Goal: Communication & Community: Answer question/provide support

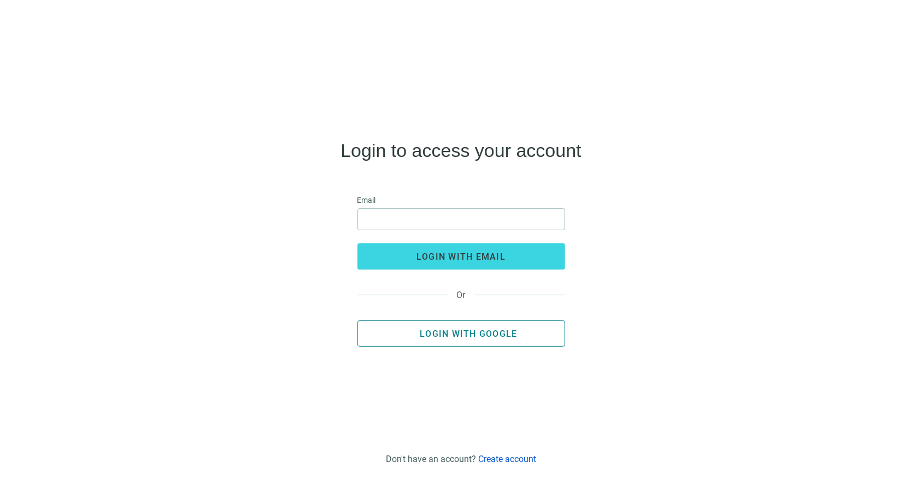
click at [446, 332] on span "Login with Google" at bounding box center [468, 334] width 97 height 10
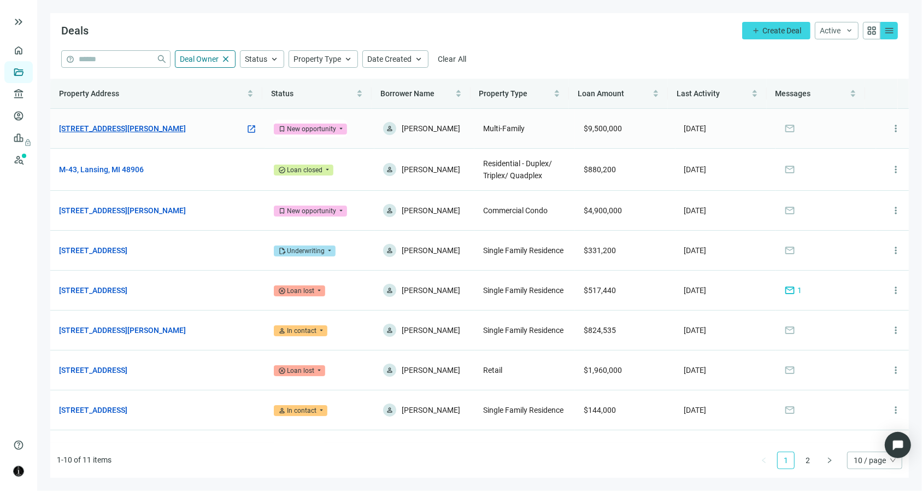
click at [145, 124] on link "[STREET_ADDRESS][PERSON_NAME]" at bounding box center [122, 128] width 127 height 12
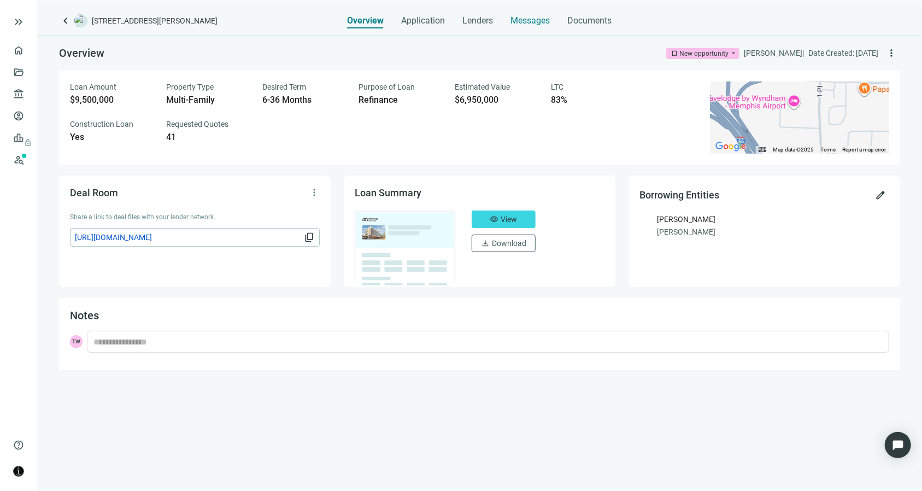
click at [515, 21] on span "Messages" at bounding box center [530, 20] width 39 height 10
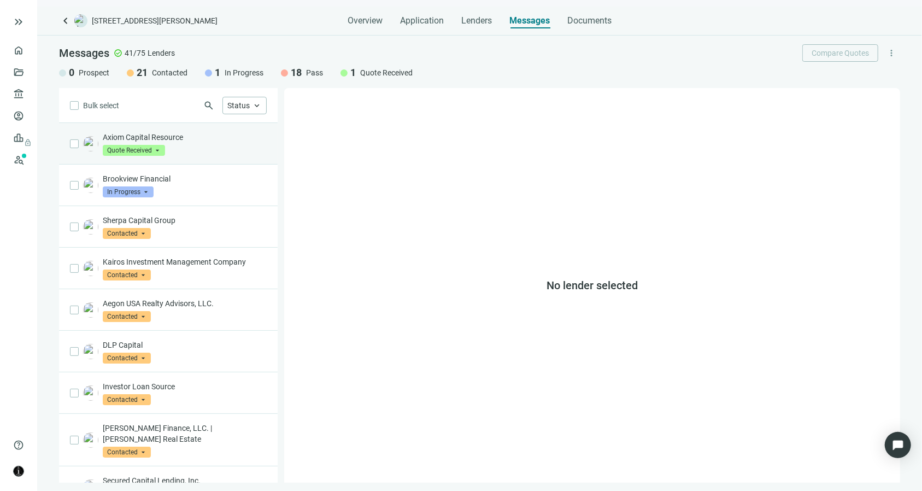
click at [214, 147] on div "Axiom Capital Resource Quote Received arrow_drop_down" at bounding box center [185, 144] width 164 height 24
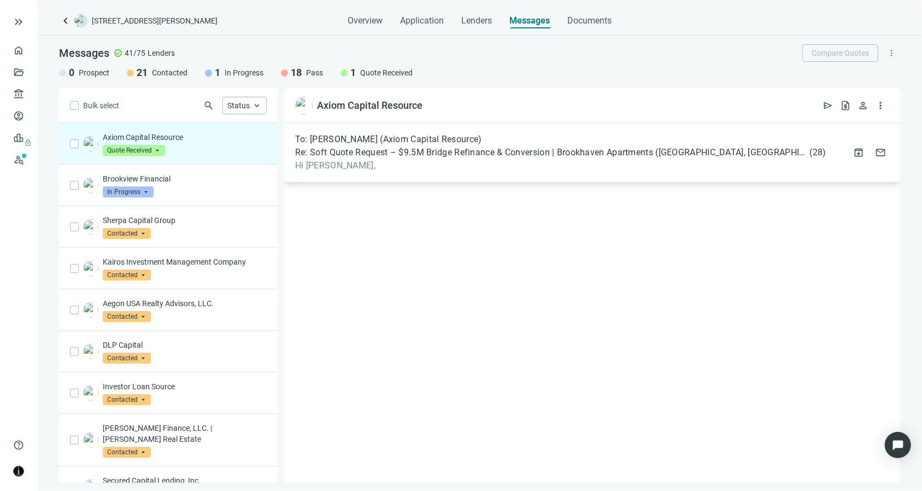
click at [368, 151] on span "Re: Soft Quote Request – $9.5M Bridge Refinance & Conversion | Brookhaven Apart…" at bounding box center [551, 152] width 513 height 11
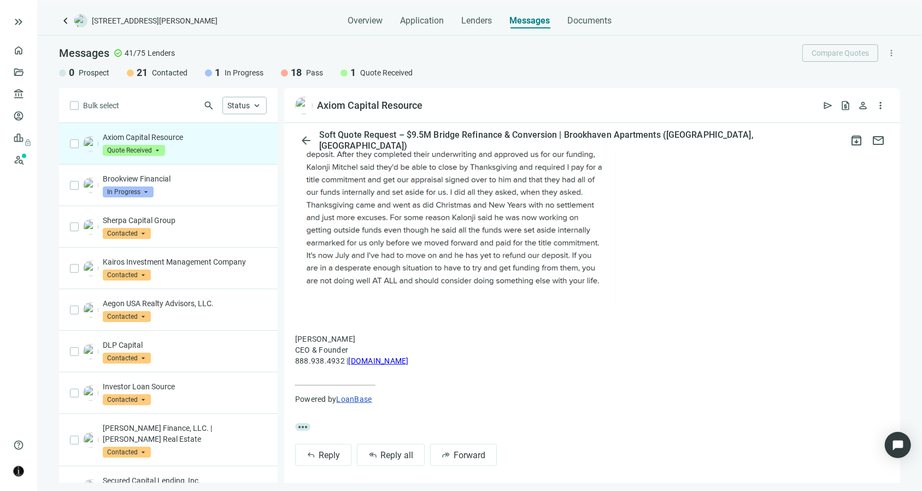
scroll to position [345, 0]
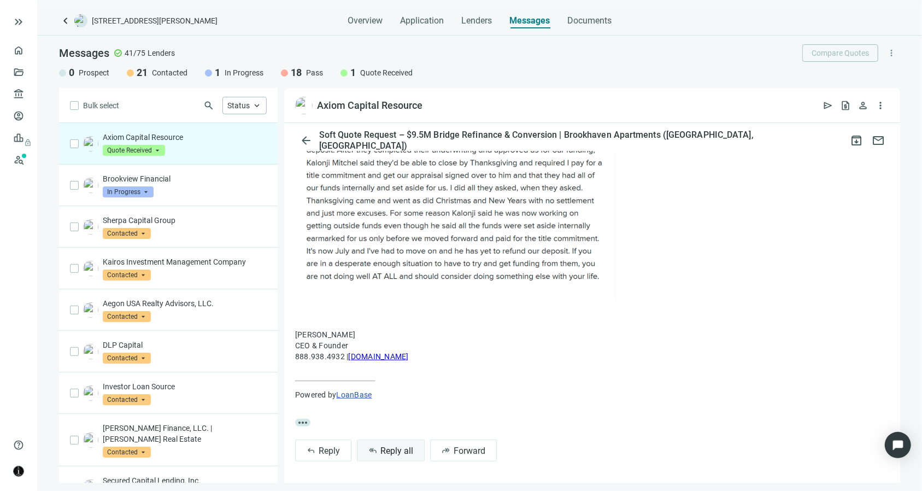
click at [378, 448] on button "reply_all Reply all" at bounding box center [391, 451] width 68 height 22
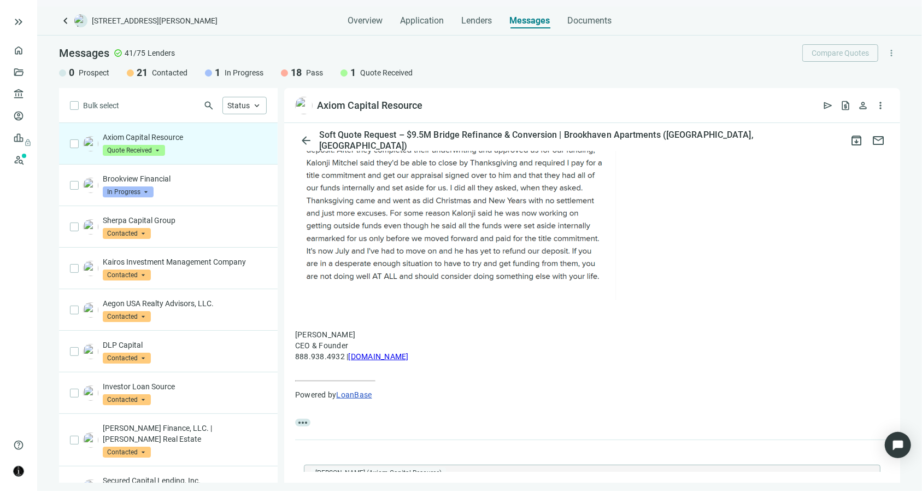
type textarea "**********"
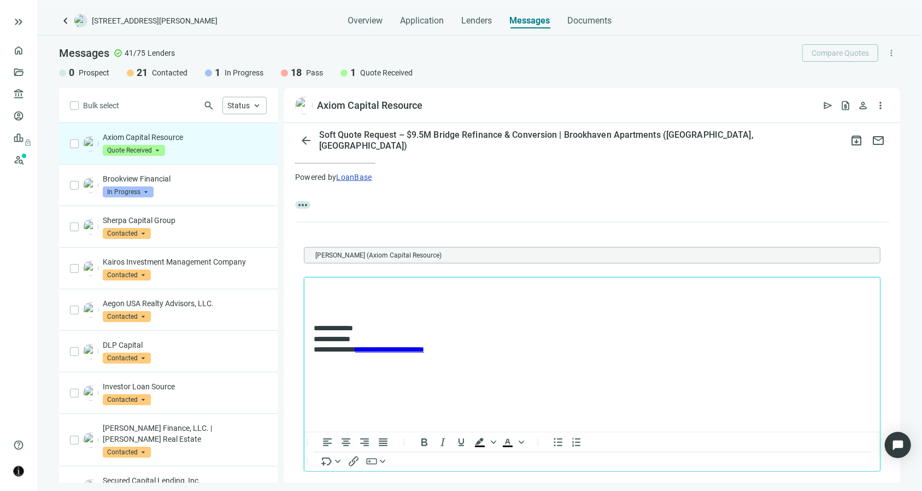
scroll to position [617, 0]
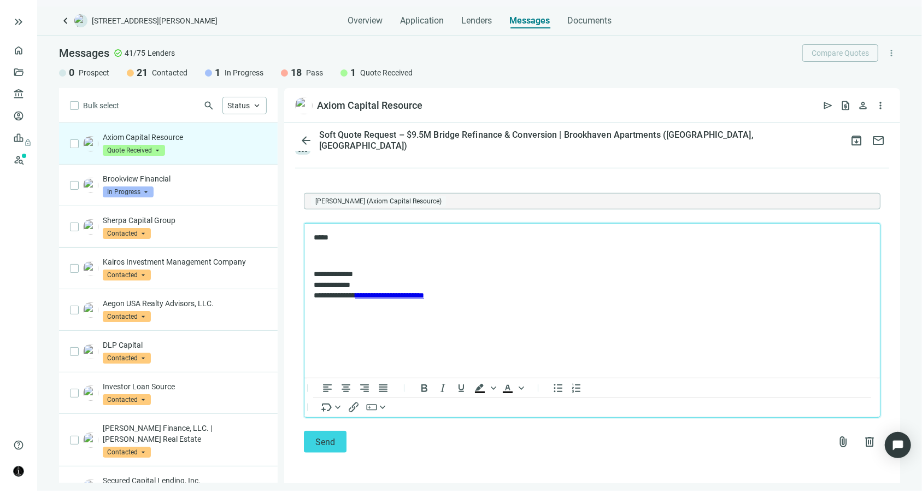
click at [390, 235] on p "*****" at bounding box center [586, 237] width 547 height 11
click at [359, 257] on p "***** ******* *" at bounding box center [586, 248] width 547 height 32
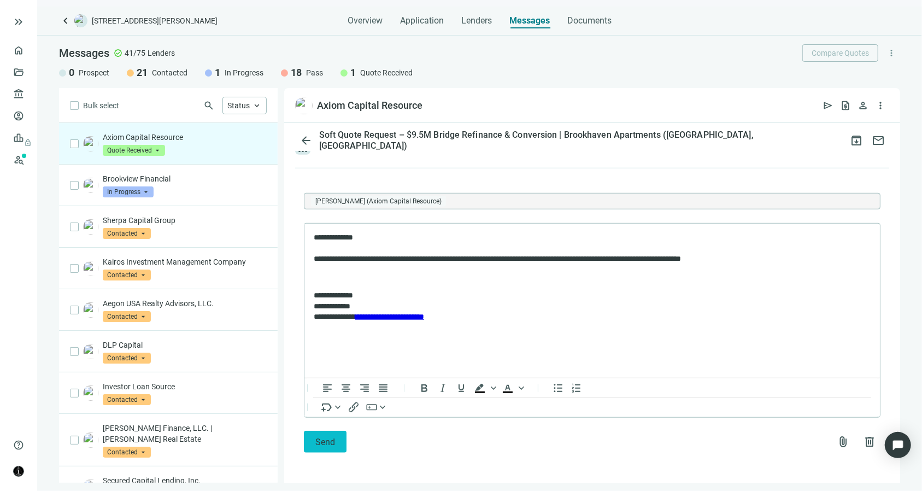
click at [318, 439] on span "Send" at bounding box center [325, 442] width 20 height 10
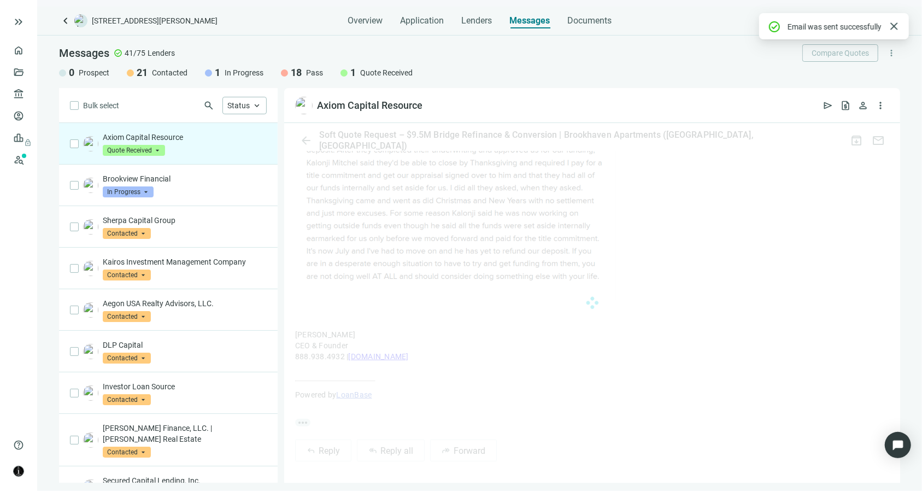
scroll to position [578, 0]
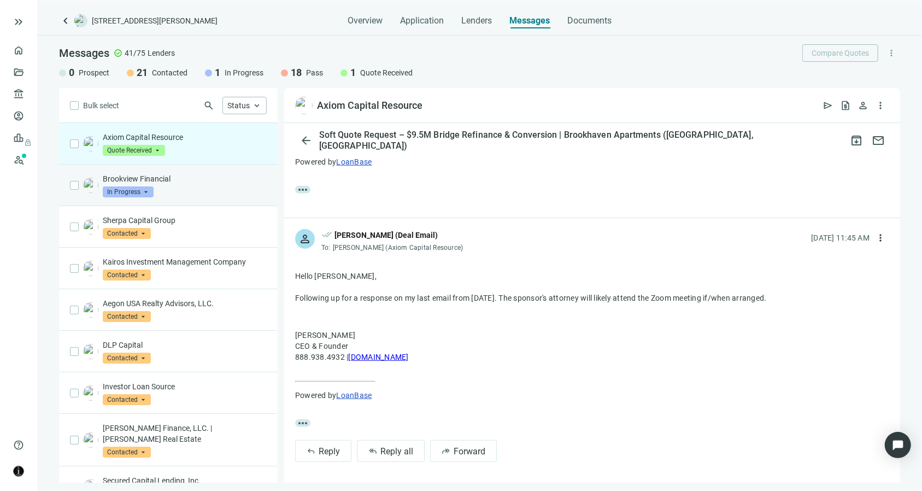
click at [186, 178] on p "Brookview Financial" at bounding box center [185, 178] width 164 height 11
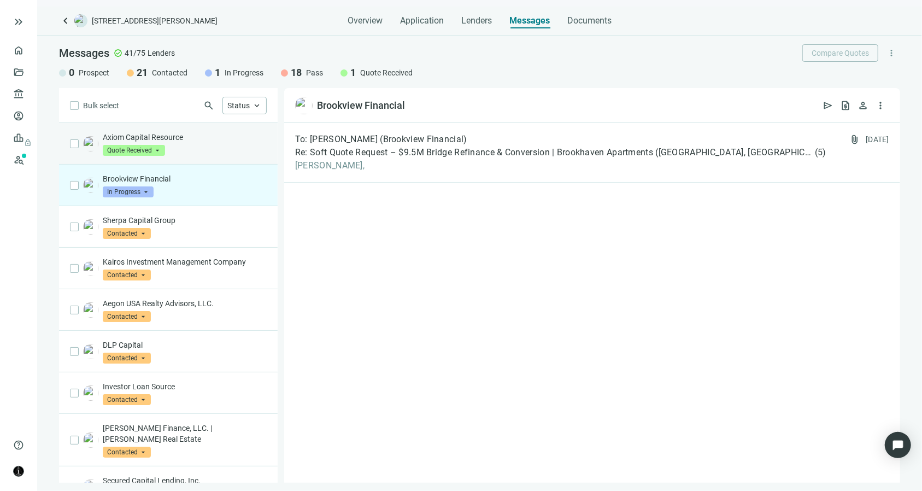
click at [192, 145] on div "Axiom Capital Resource Quote Received arrow_drop_down" at bounding box center [185, 144] width 164 height 24
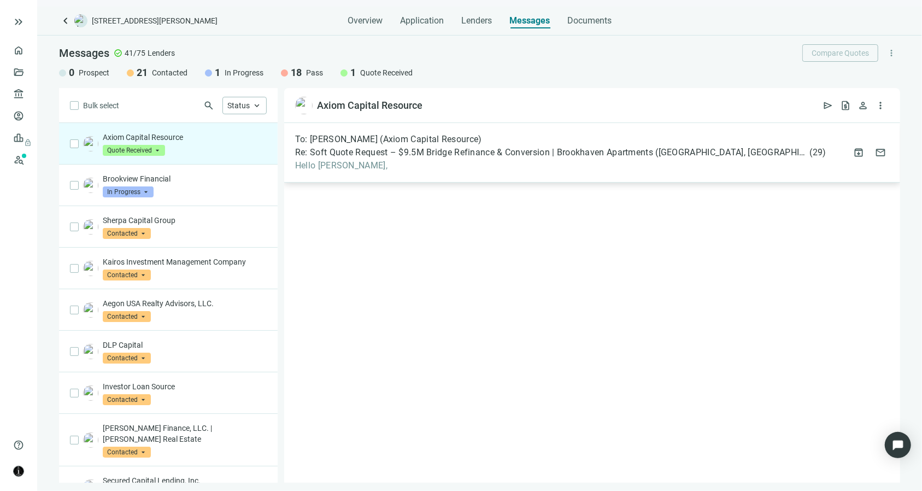
click at [325, 141] on span "To: [PERSON_NAME] (Axiom Capital Resource)" at bounding box center [388, 139] width 187 height 11
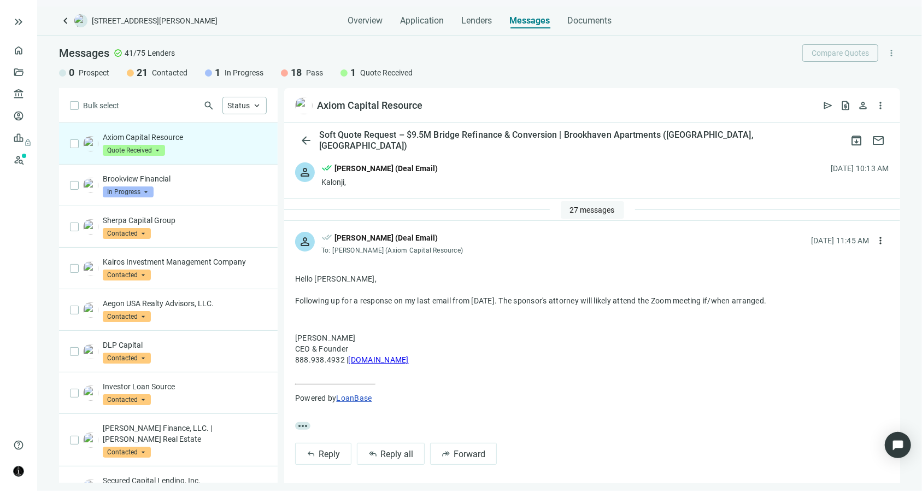
click at [570, 206] on span "27 messages" at bounding box center [592, 210] width 45 height 9
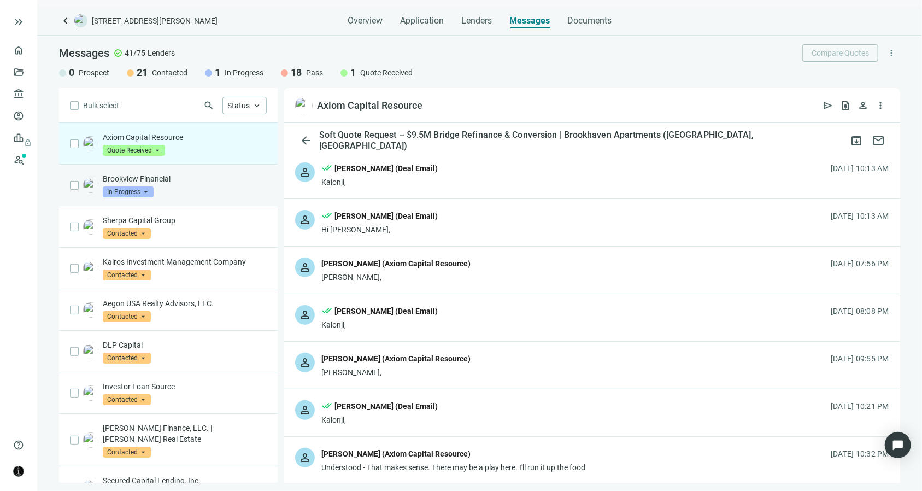
click at [209, 193] on div "Brookview Financial In Progress arrow_drop_down" at bounding box center [185, 185] width 164 height 24
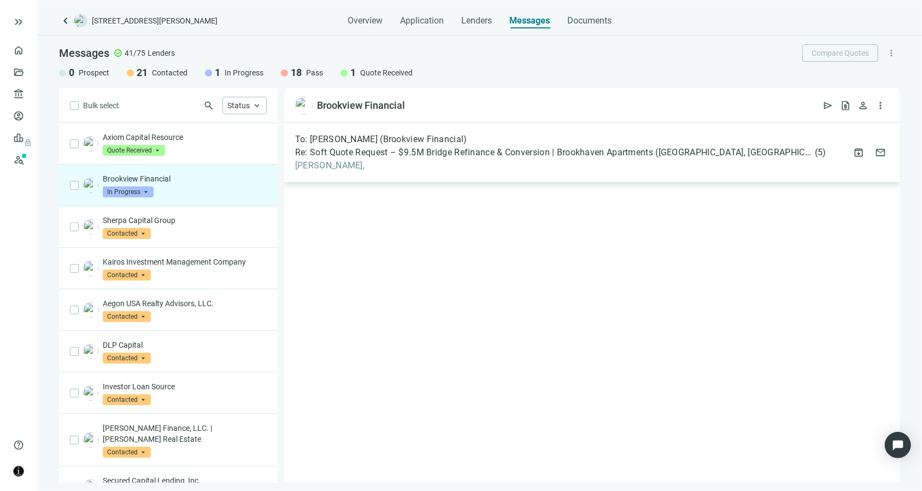
click at [307, 164] on span "Michael," at bounding box center [560, 165] width 531 height 11
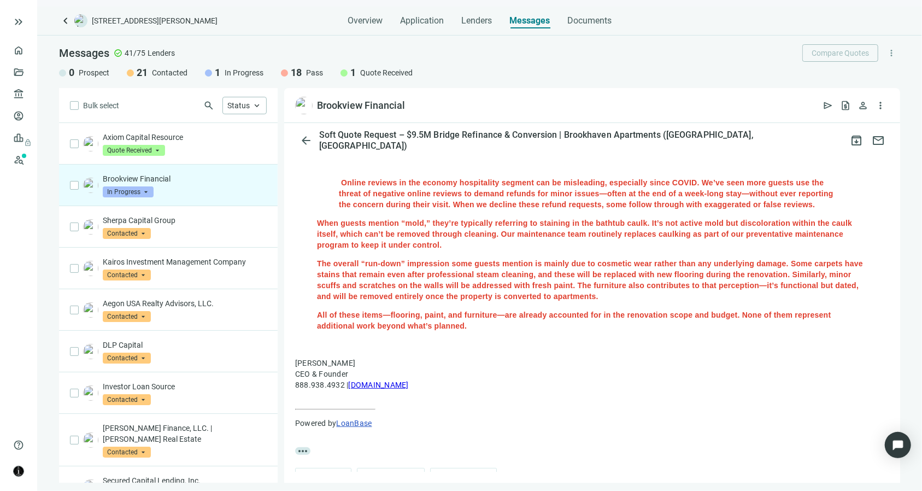
scroll to position [383, 0]
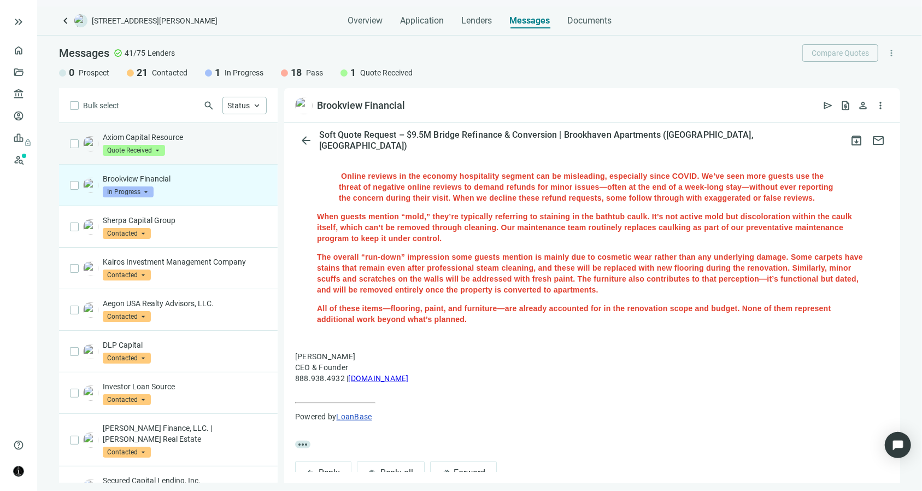
click at [204, 147] on div "Axiom Capital Resource Quote Received arrow_drop_down" at bounding box center [185, 144] width 164 height 24
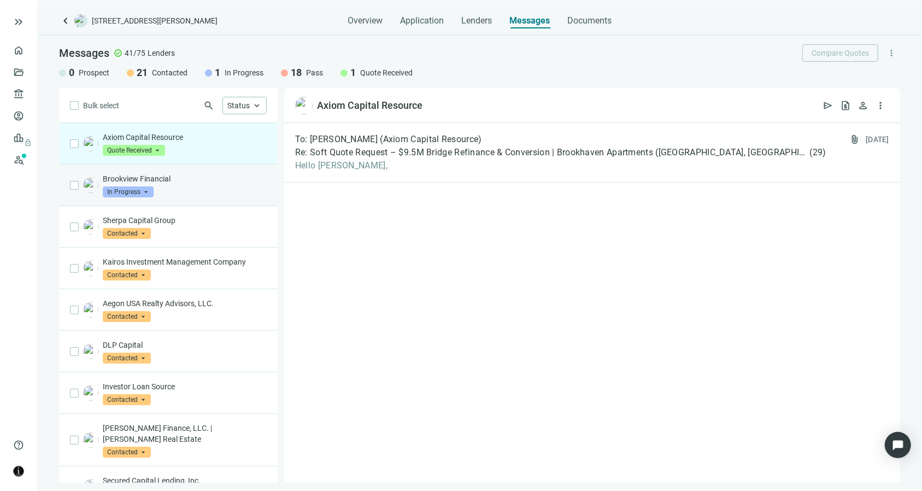
click at [199, 180] on p "Brookview Financial" at bounding box center [185, 178] width 164 height 11
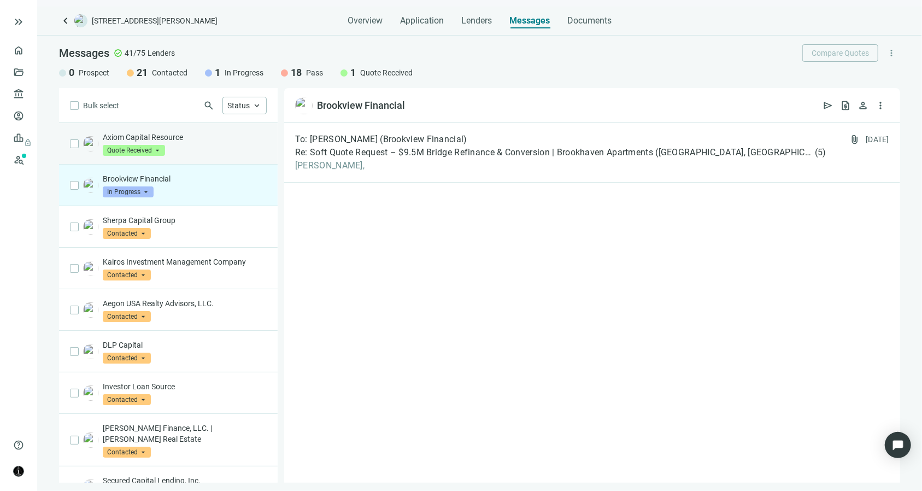
click at [196, 152] on div "Axiom Capital Resource Quote Received arrow_drop_down" at bounding box center [185, 144] width 164 height 24
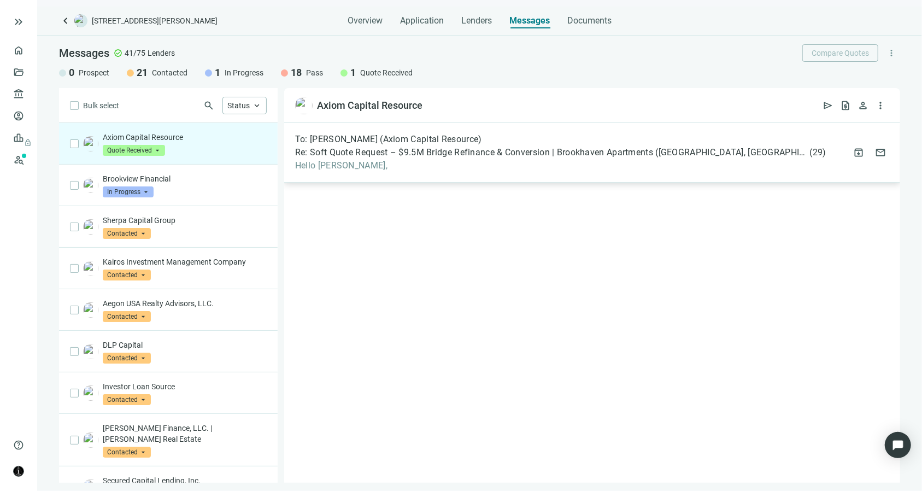
click at [338, 167] on span "Hello [PERSON_NAME]," at bounding box center [560, 165] width 531 height 11
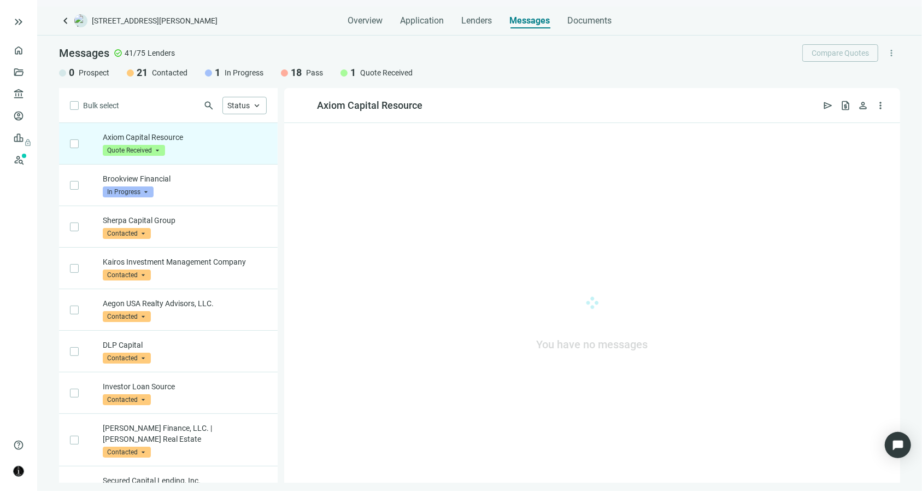
scroll to position [10, 0]
